Goal: Transaction & Acquisition: Purchase product/service

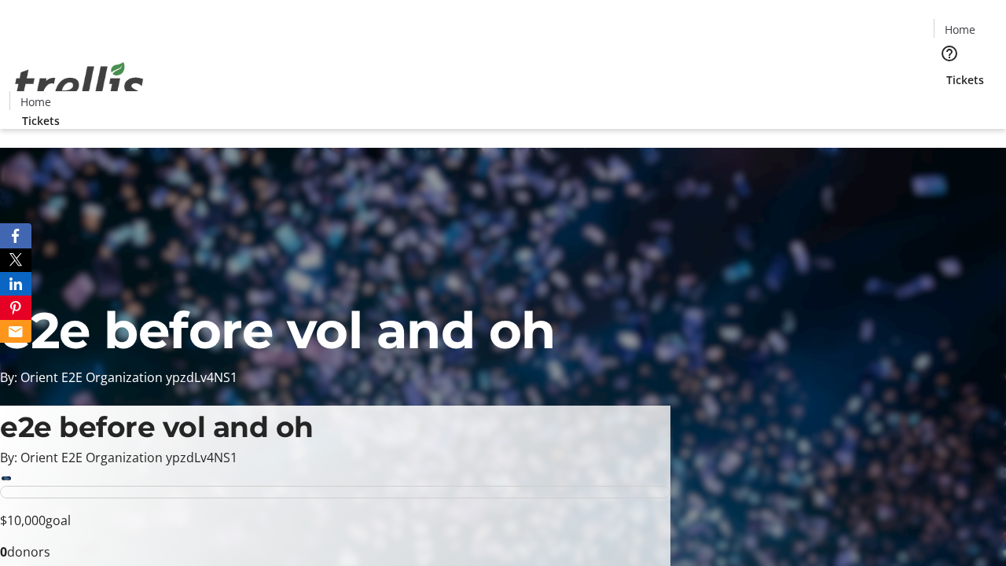
click at [946, 72] on span "Tickets" at bounding box center [965, 80] width 38 height 17
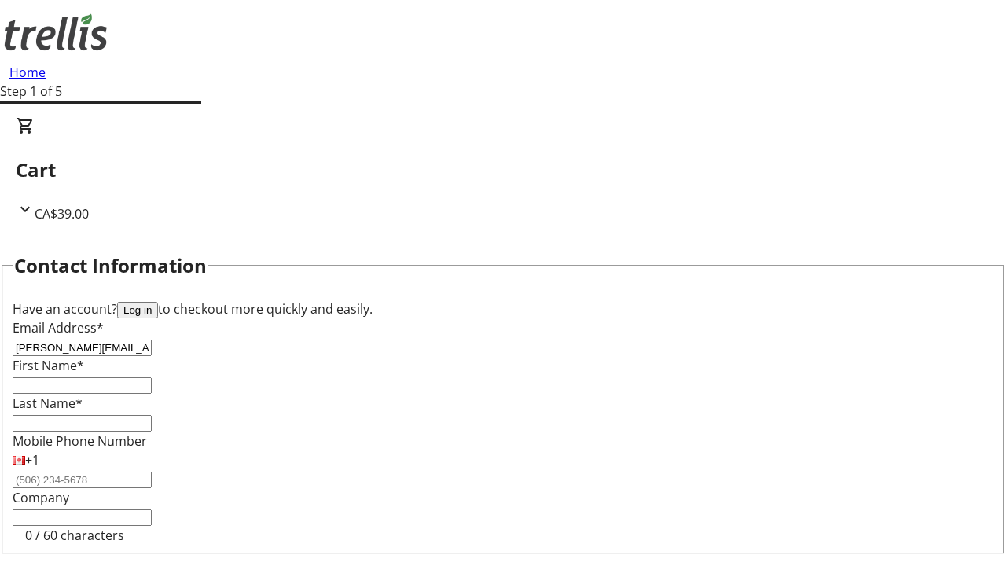
type input "[PERSON_NAME][EMAIL_ADDRESS][DOMAIN_NAME]"
type input "[PERSON_NAME]"
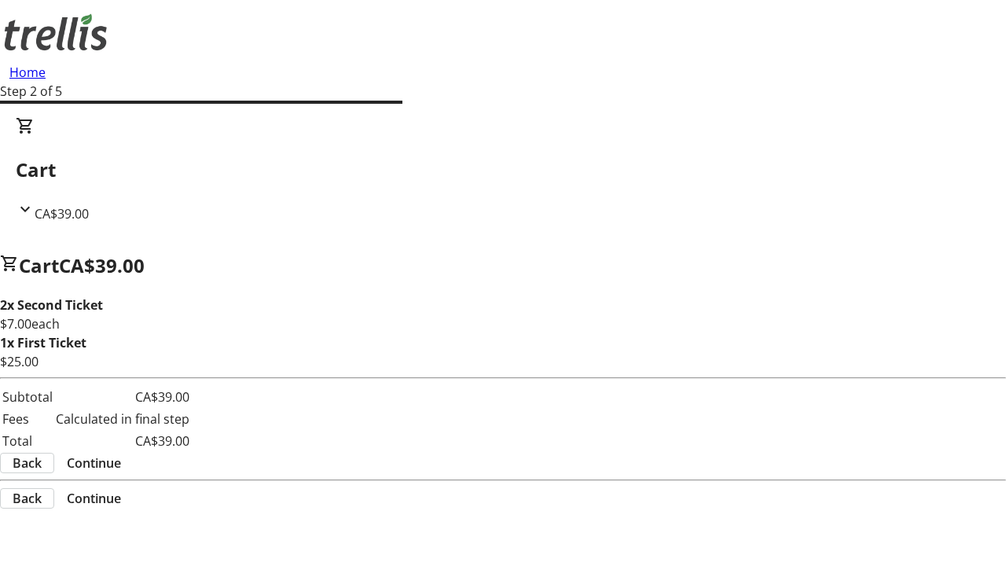
click at [121, 453] on span "Continue" at bounding box center [94, 462] width 54 height 19
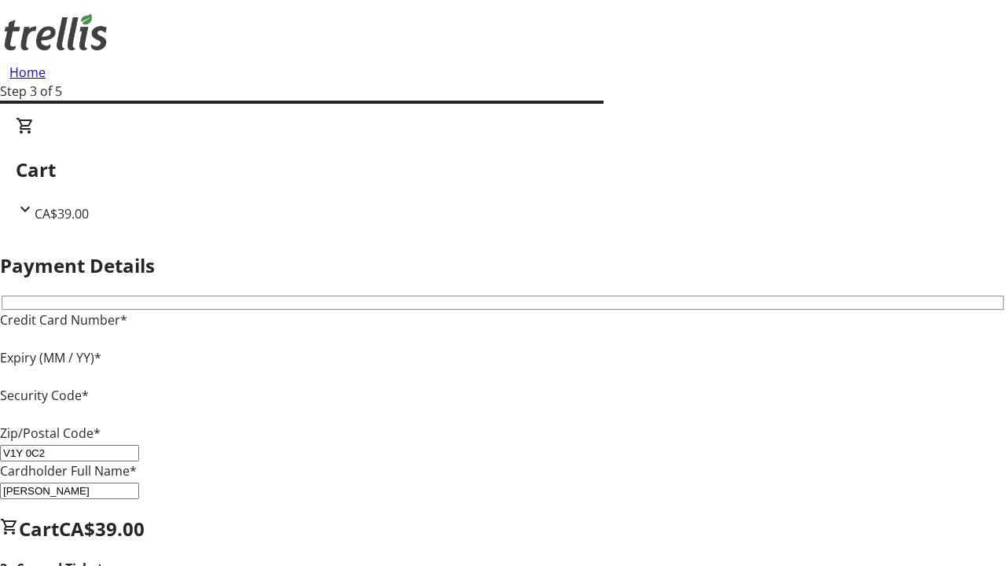
type input "V1Y 0C2"
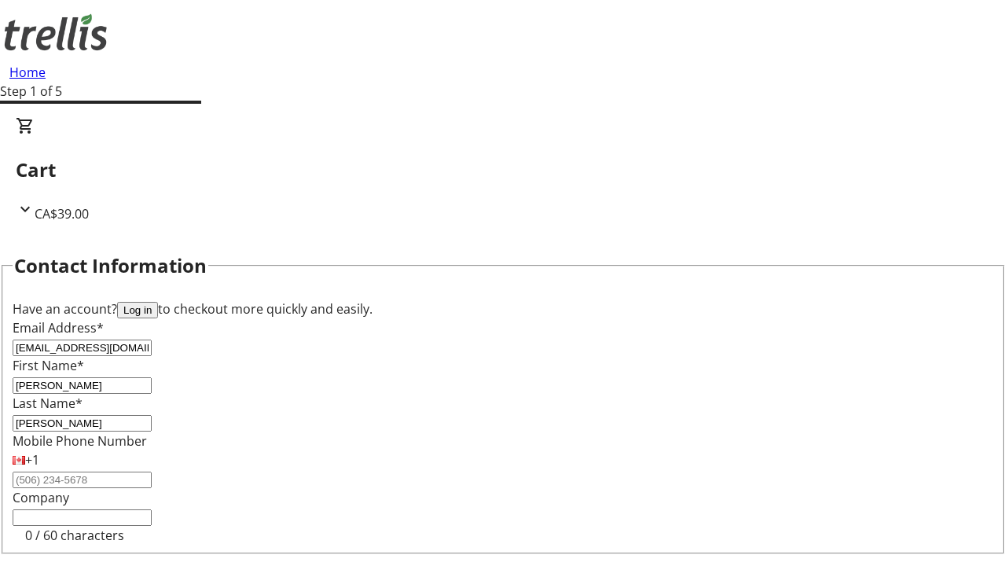
type input "[EMAIL_ADDRESS][DOMAIN_NAME]"
type input "Belle"
type input "Bode"
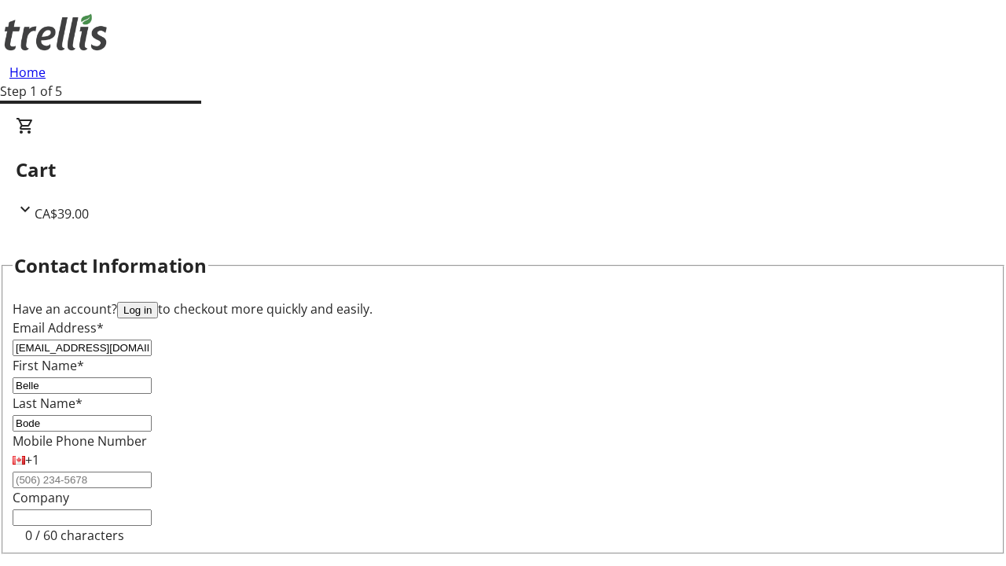
scroll to position [185, 0]
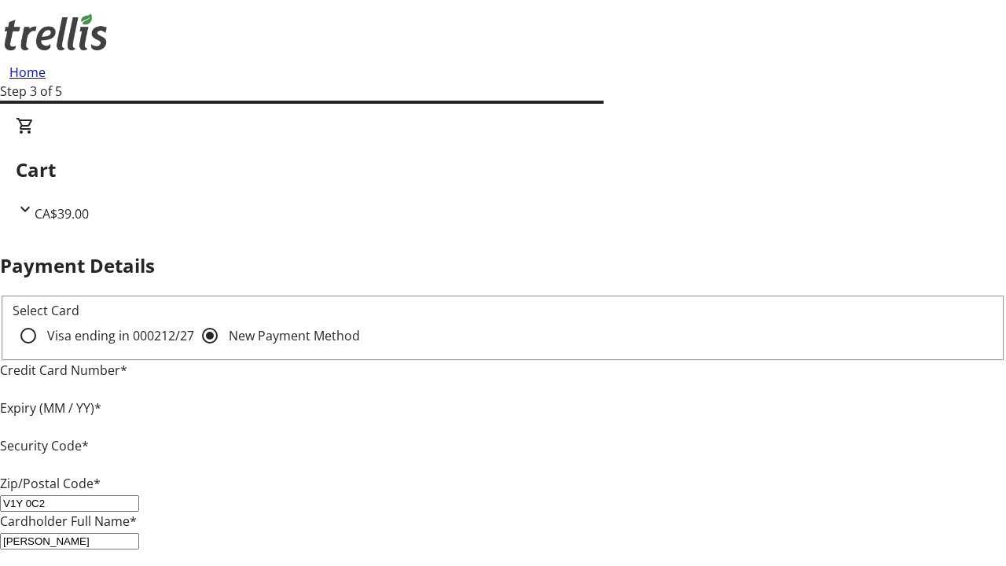
type input "V1Y 0C2"
